Goal: Information Seeking & Learning: Learn about a topic

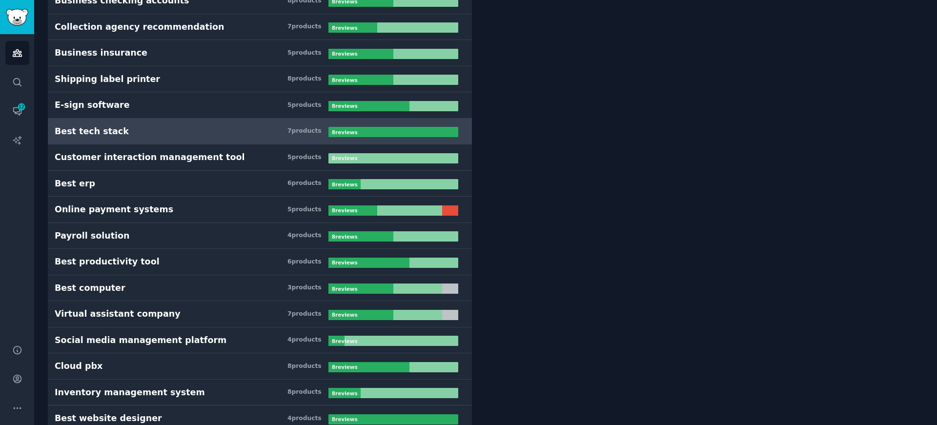
scroll to position [16794, 0]
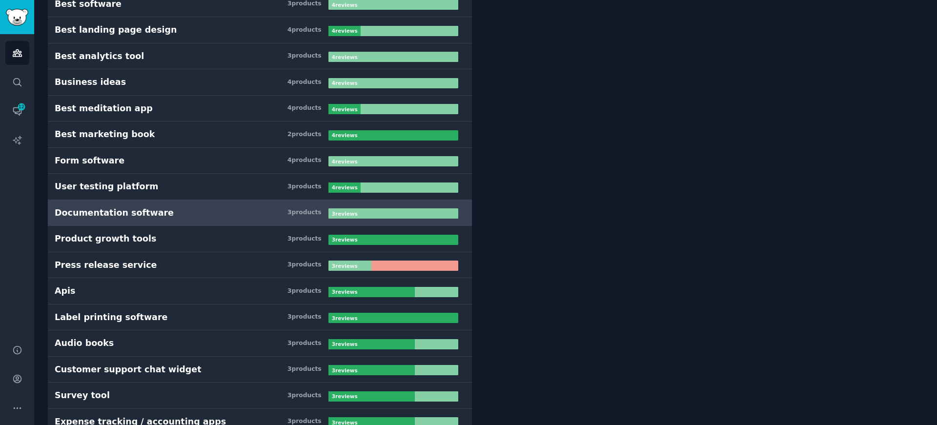
drag, startPoint x: 228, startPoint y: 216, endPoint x: 233, endPoint y: 213, distance: 5.5
click at [228, 215] on h3 "Documentation software 3 product s" at bounding box center [192, 213] width 274 height 12
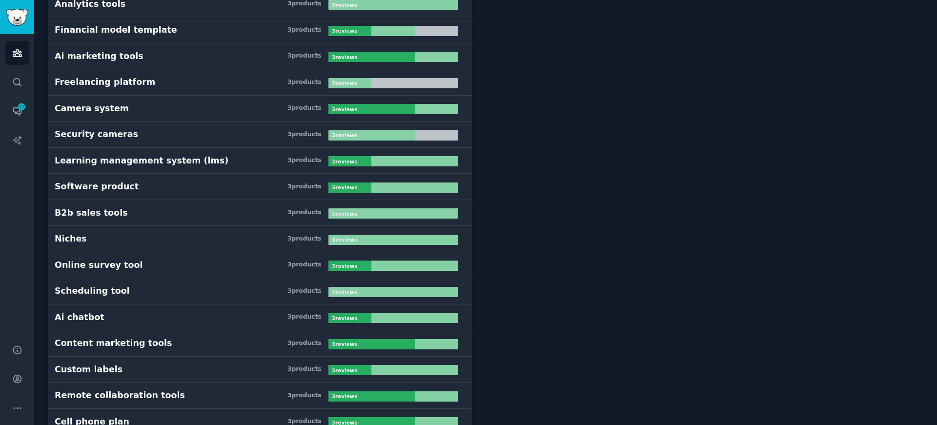
scroll to position [7056, 0]
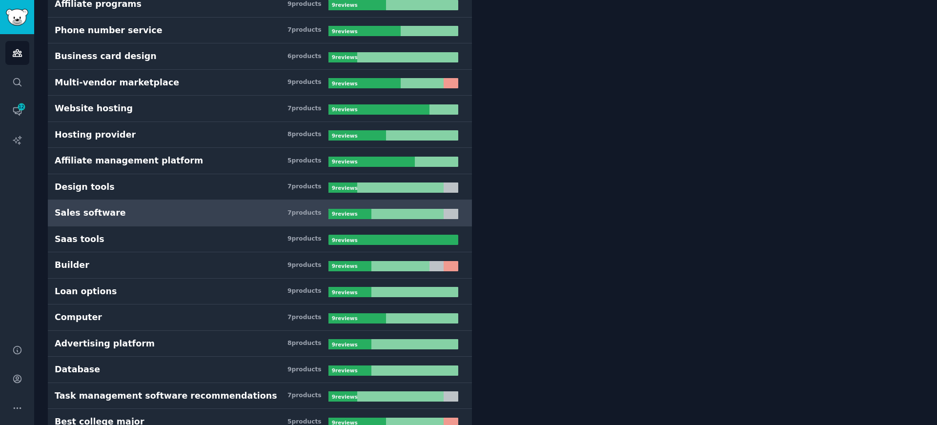
click at [264, 219] on link "Sales software 7 product s 9 review s" at bounding box center [260, 213] width 424 height 26
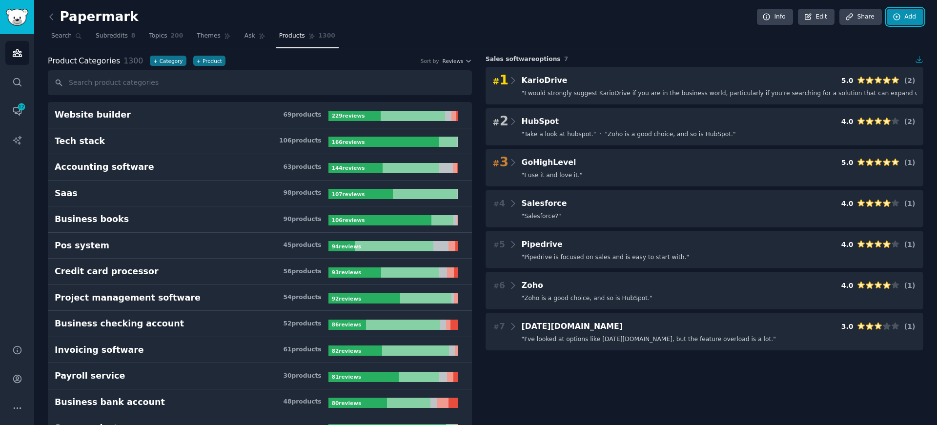
click at [897, 24] on link "Add" at bounding box center [905, 17] width 37 height 17
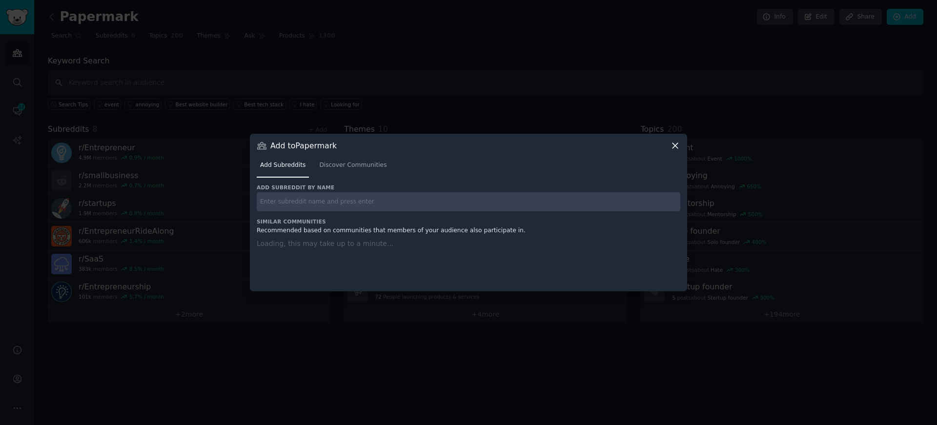
click at [429, 202] on input "text" at bounding box center [469, 201] width 424 height 19
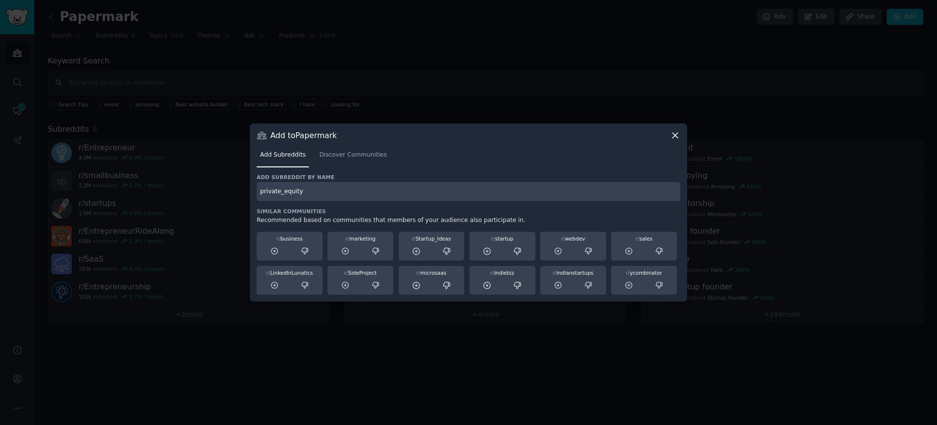
type input "private_equity"
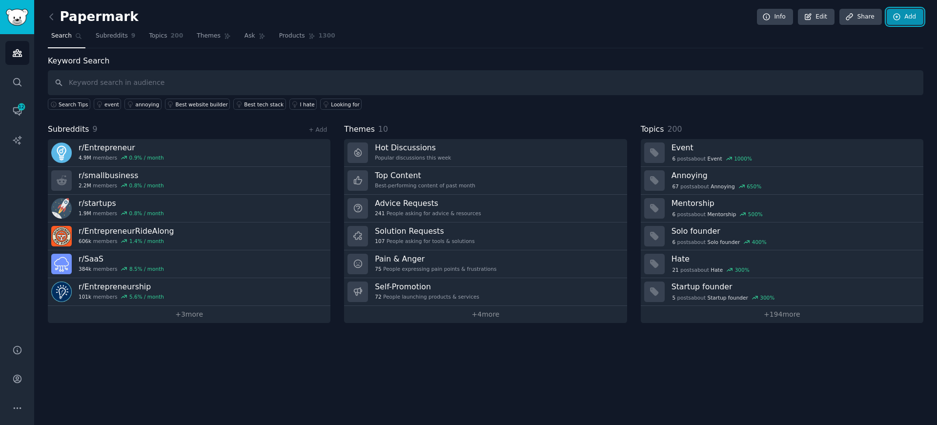
click at [899, 18] on icon at bounding box center [897, 17] width 9 height 9
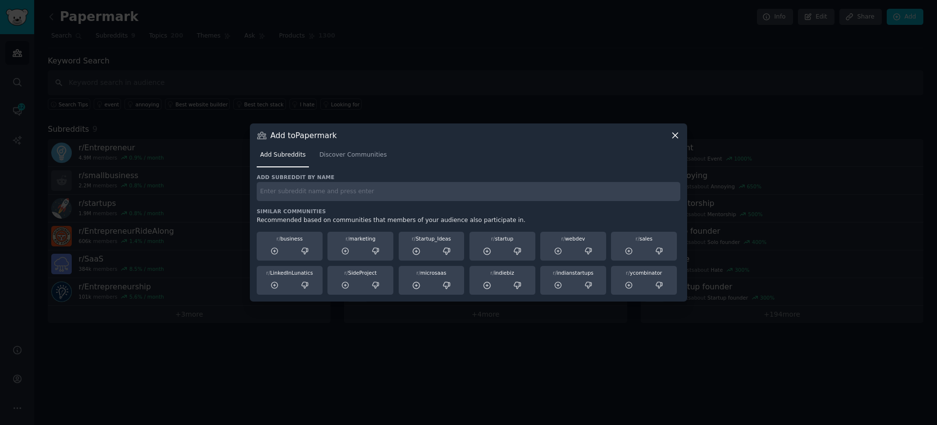
click at [337, 185] on input "text" at bounding box center [469, 191] width 424 height 19
paste input "Go to sysadmin r/sysadmin"
drag, startPoint x: 305, startPoint y: 193, endPoint x: 151, endPoint y: 167, distance: 156.4
click at [151, 167] on div "​ Add to Papermark Add Subreddits Discover Communities Add subreddit by name Go…" at bounding box center [468, 212] width 930 height 425
type input "r/sysadmin"
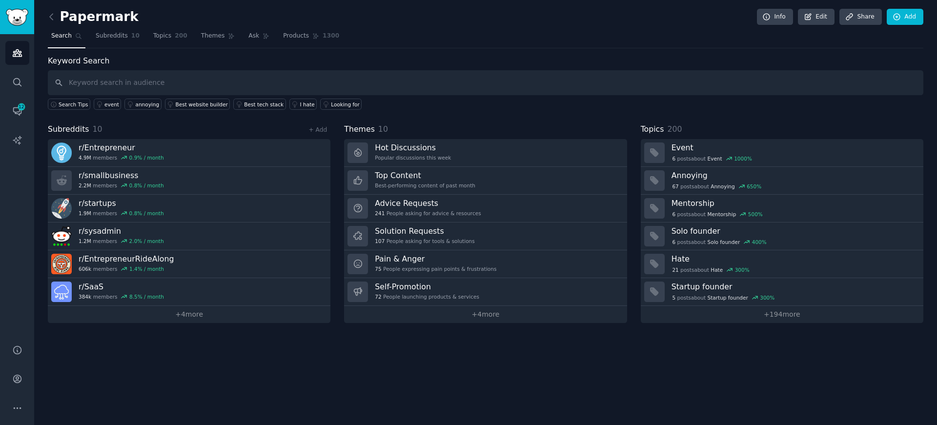
click at [164, 36] on span "Topics" at bounding box center [162, 36] width 18 height 9
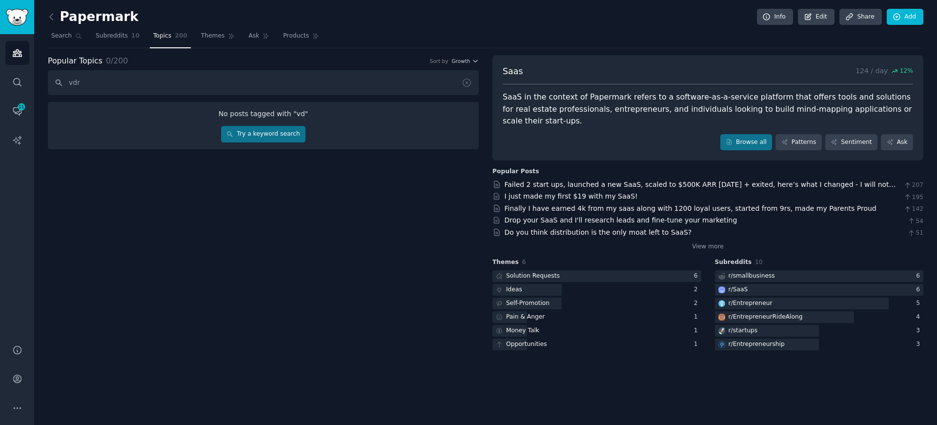
type input "vdr"
click at [238, 135] on link "Try a keyword search" at bounding box center [263, 134] width 84 height 17
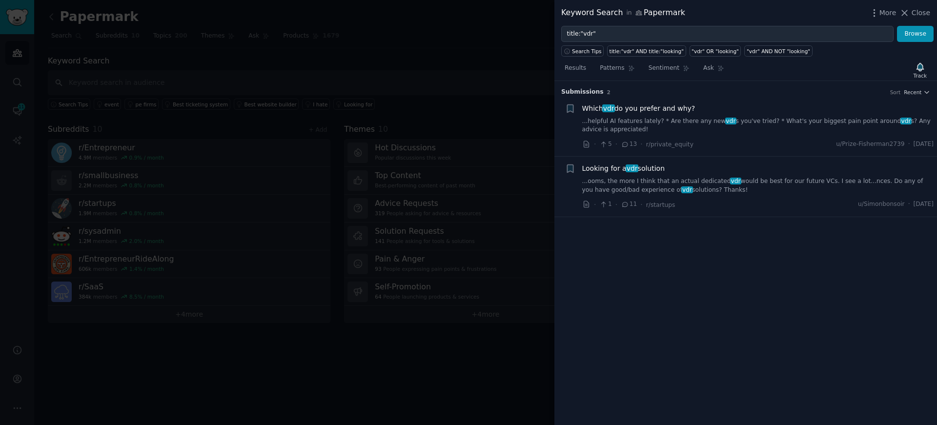
click at [232, 64] on div at bounding box center [468, 212] width 937 height 425
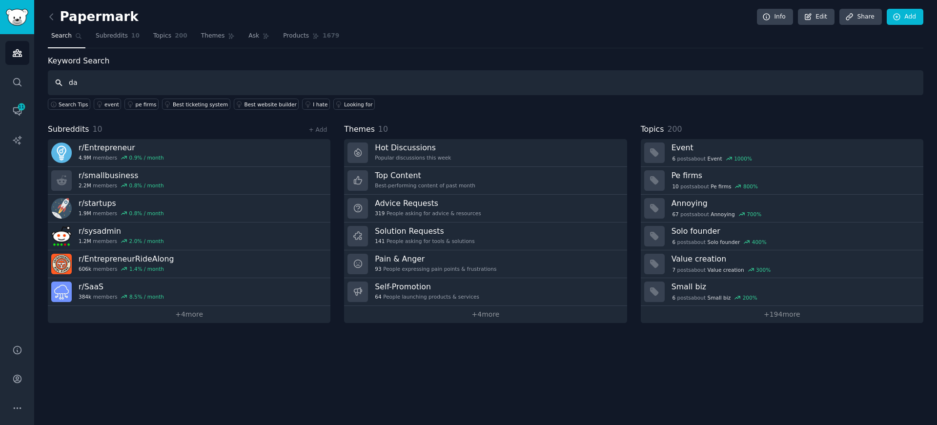
type input "d"
click at [175, 32] on span "200" at bounding box center [181, 36] width 13 height 9
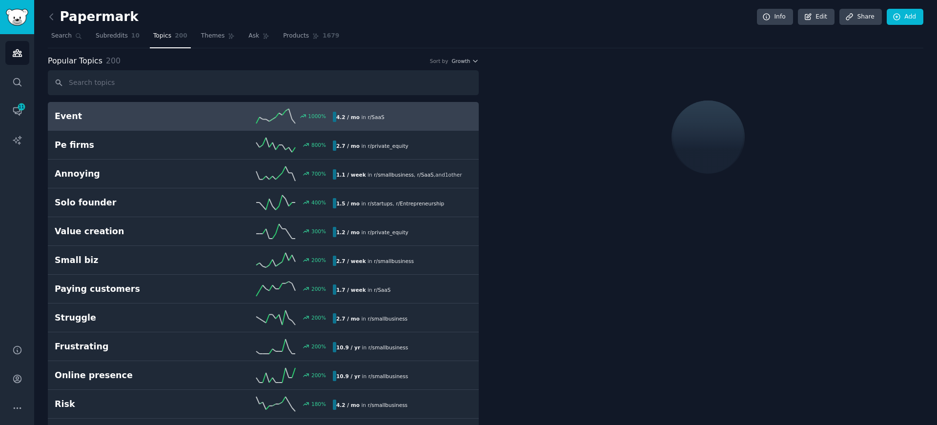
click at [155, 80] on input "text" at bounding box center [263, 82] width 431 height 25
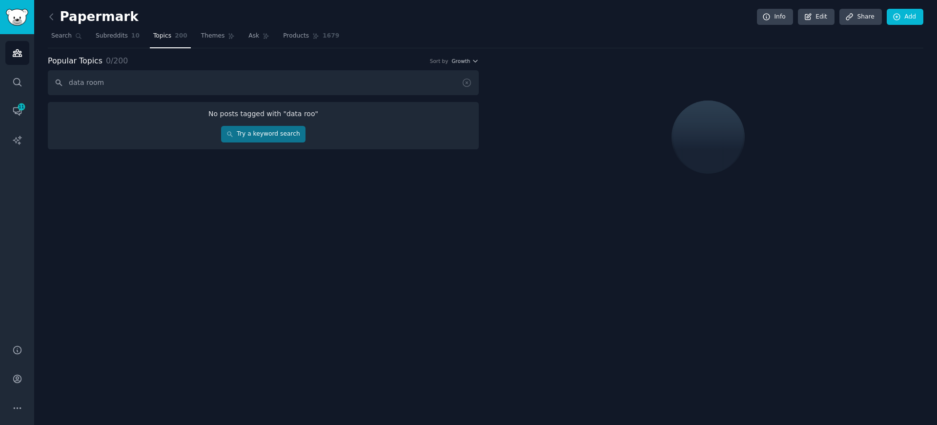
type input "data room"
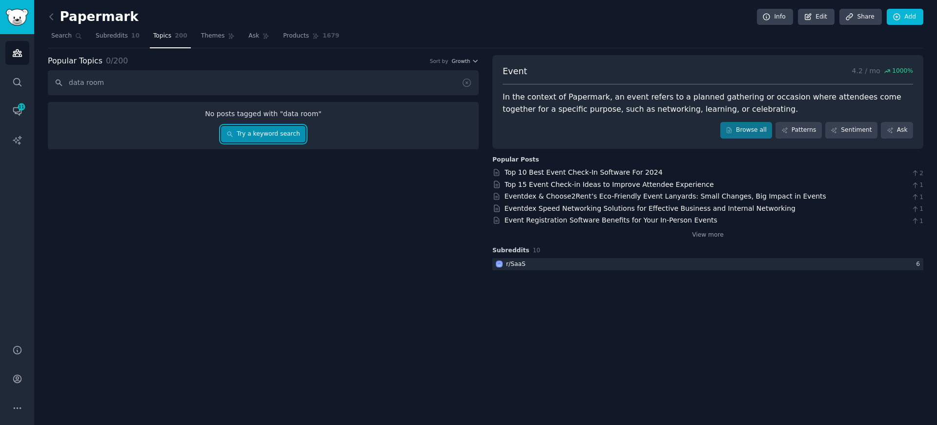
click at [289, 140] on link "Try a keyword search" at bounding box center [263, 134] width 84 height 17
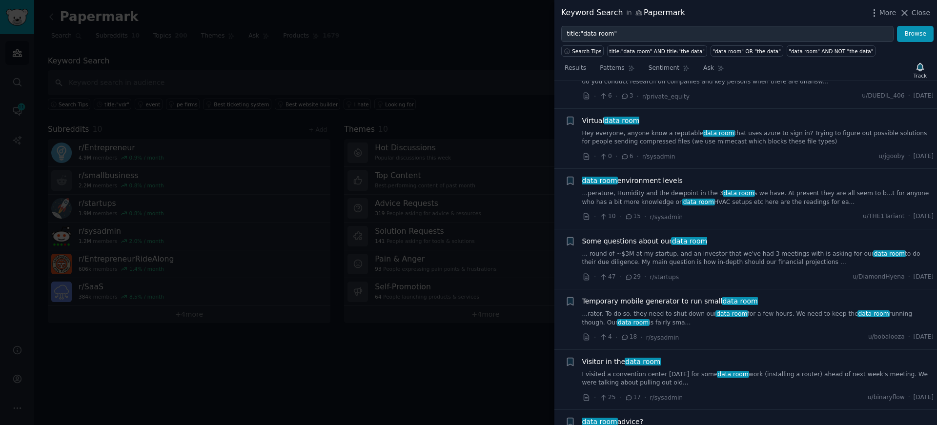
scroll to position [701, 0]
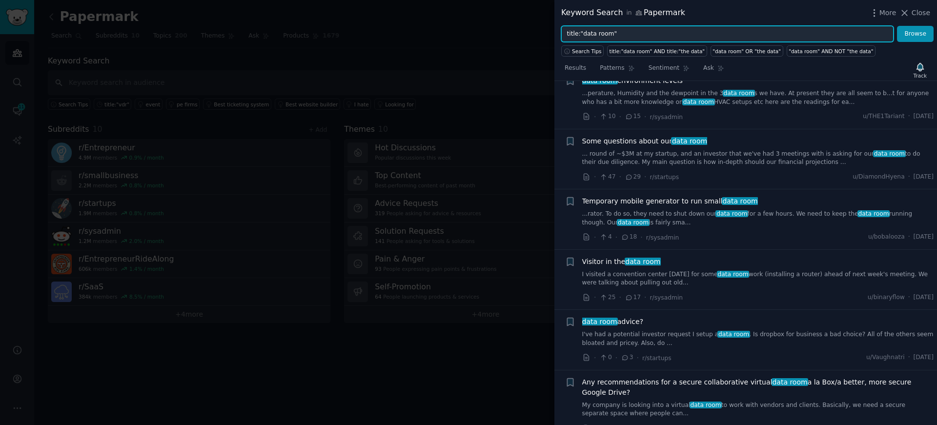
click at [600, 34] on input "title:"data room"" at bounding box center [727, 34] width 332 height 17
click at [897, 26] on button "Browse" at bounding box center [915, 34] width 37 height 17
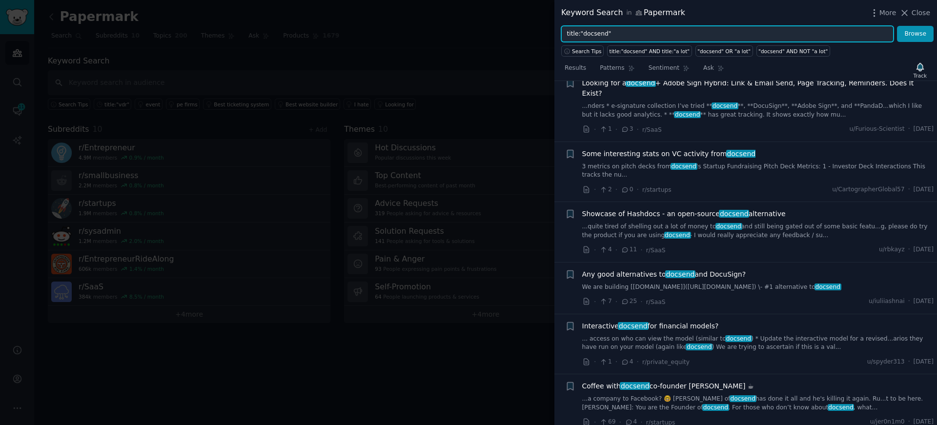
scroll to position [517, 0]
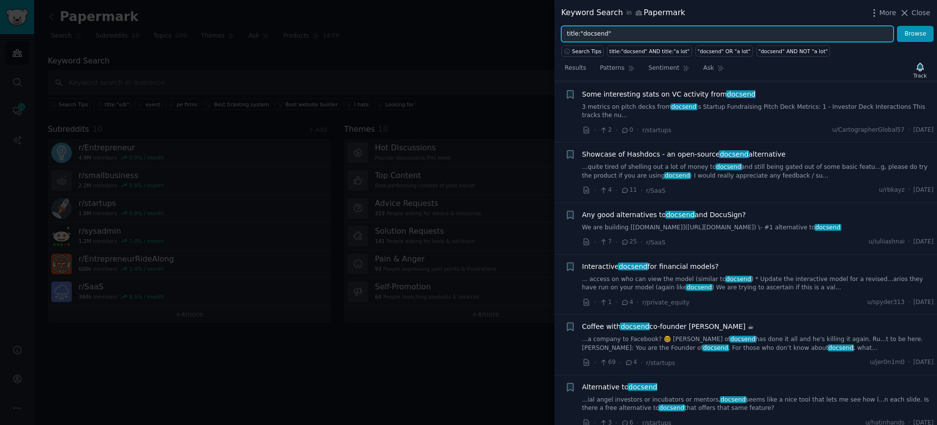
click at [591, 29] on input "title:"docsend"" at bounding box center [727, 34] width 332 height 17
click at [593, 35] on input "title:"docsend"" at bounding box center [727, 34] width 332 height 17
type input "title:"papermark""
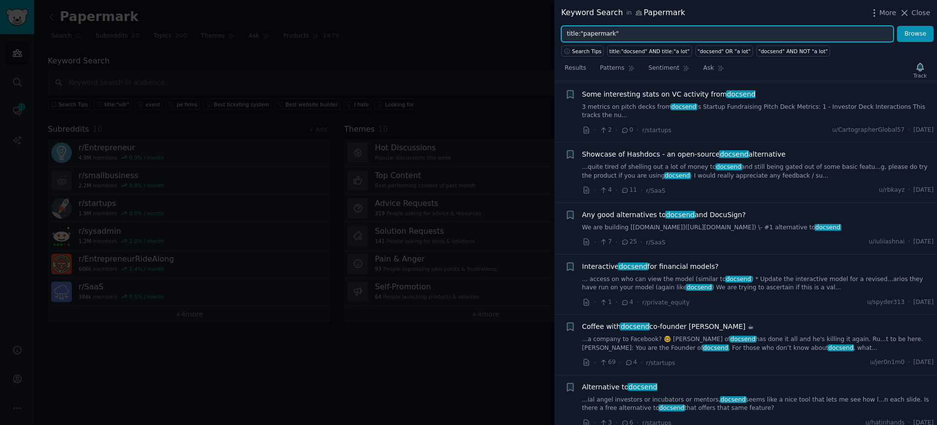
click at [897, 26] on button "Browse" at bounding box center [915, 34] width 37 height 17
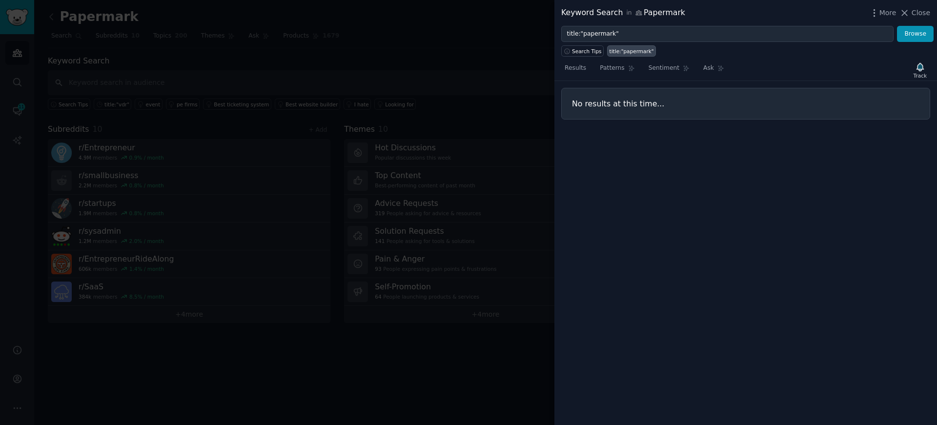
click at [367, 47] on div at bounding box center [468, 212] width 937 height 425
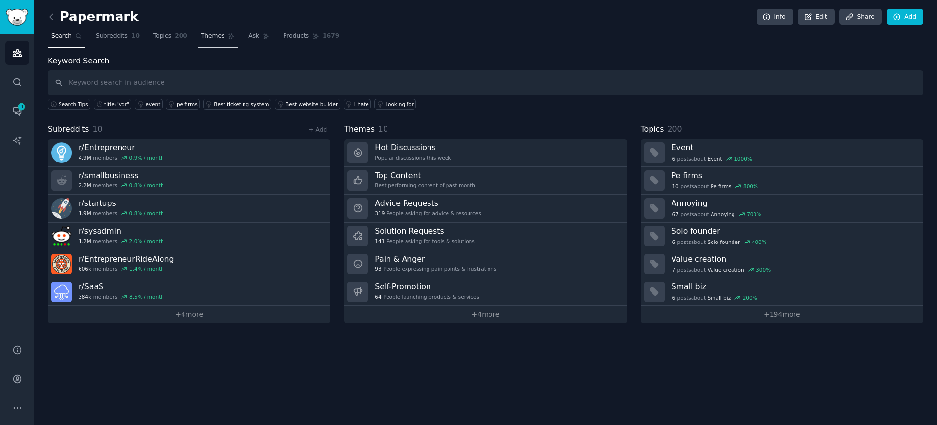
click at [216, 40] on span "Themes" at bounding box center [213, 36] width 24 height 9
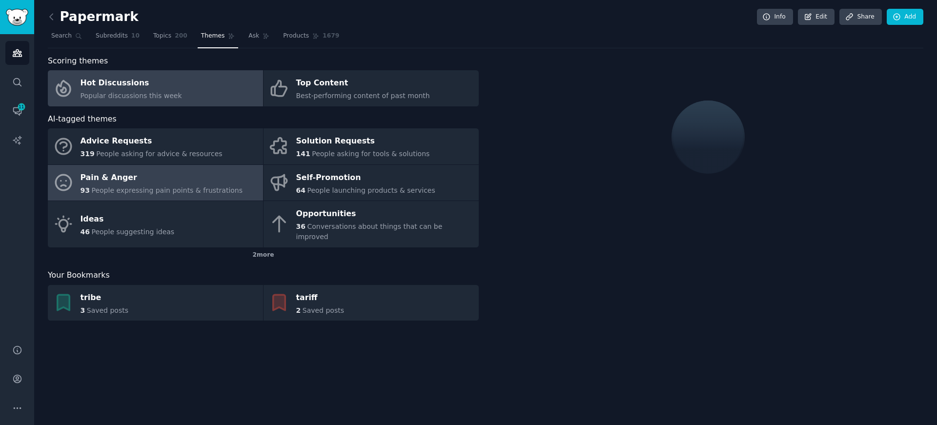
click at [197, 189] on span "People expressing pain points & frustrations" at bounding box center [166, 190] width 151 height 8
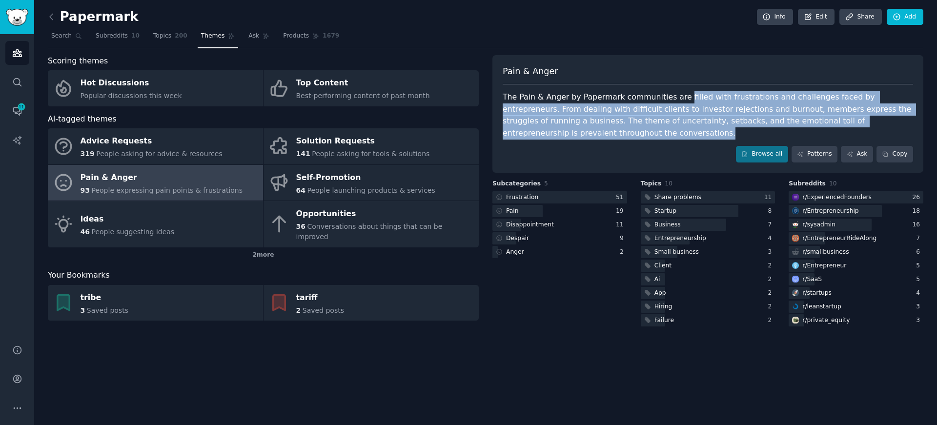
drag, startPoint x: 675, startPoint y: 97, endPoint x: 608, endPoint y: 128, distance: 73.8
click at [608, 128] on div "The Pain & Anger by Papermark communities are filled with frustrations and chal…" at bounding box center [708, 115] width 410 height 48
copy div "filled with frustrations and challenges faced by entrepreneurs. From dealing wi…"
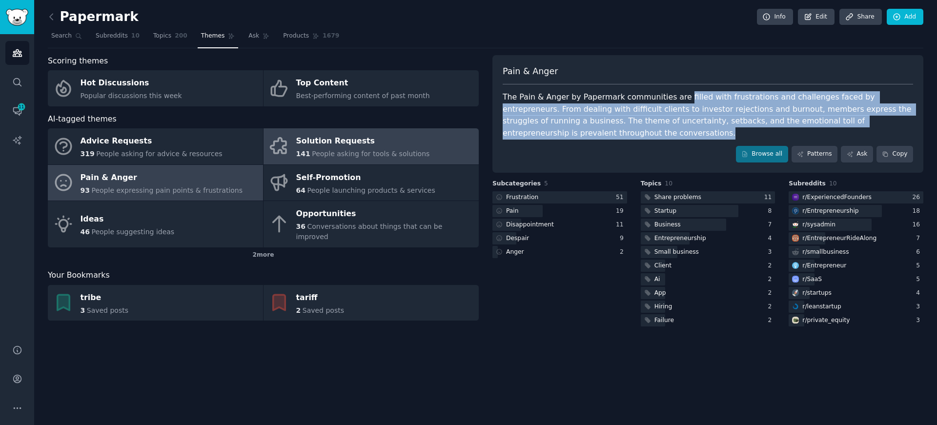
click at [323, 146] on div "Solution Requests" at bounding box center [363, 142] width 134 height 16
